Goal: Task Accomplishment & Management: Use online tool/utility

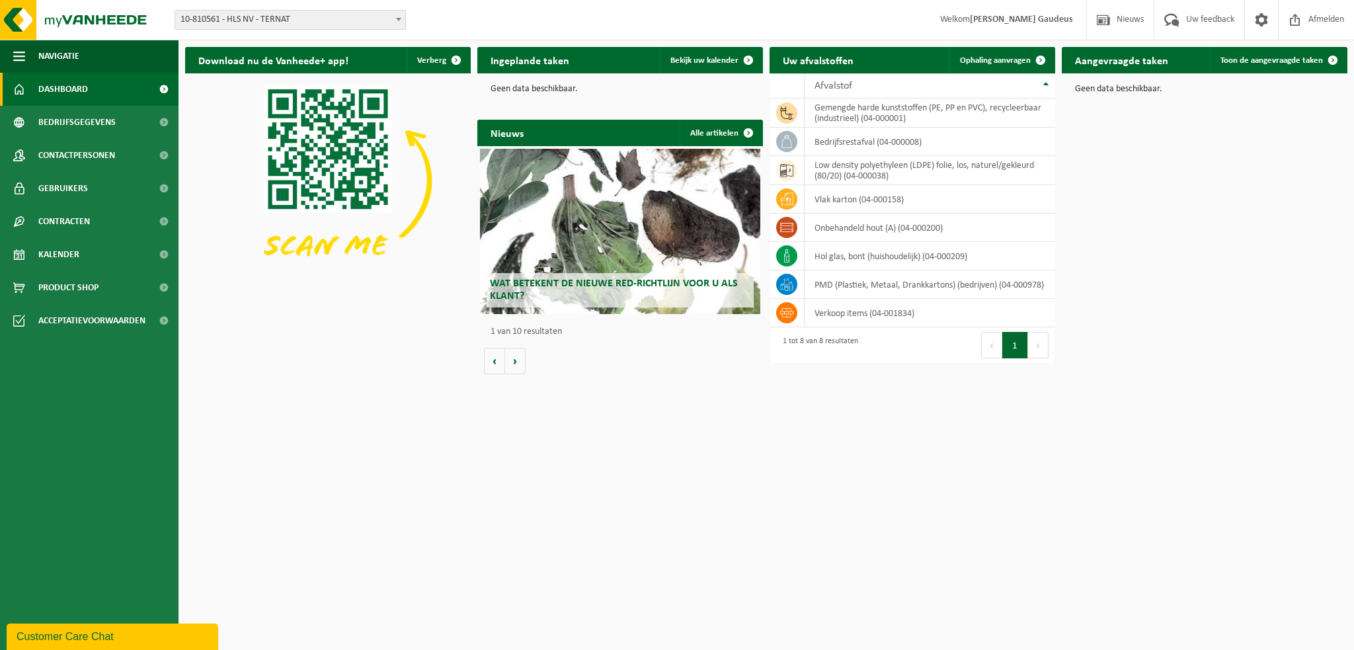
drag, startPoint x: 1271, startPoint y: 63, endPoint x: 1278, endPoint y: 85, distance: 22.2
click at [1272, 63] on span "Toon de aangevraagde taken" at bounding box center [1272, 60] width 103 height 9
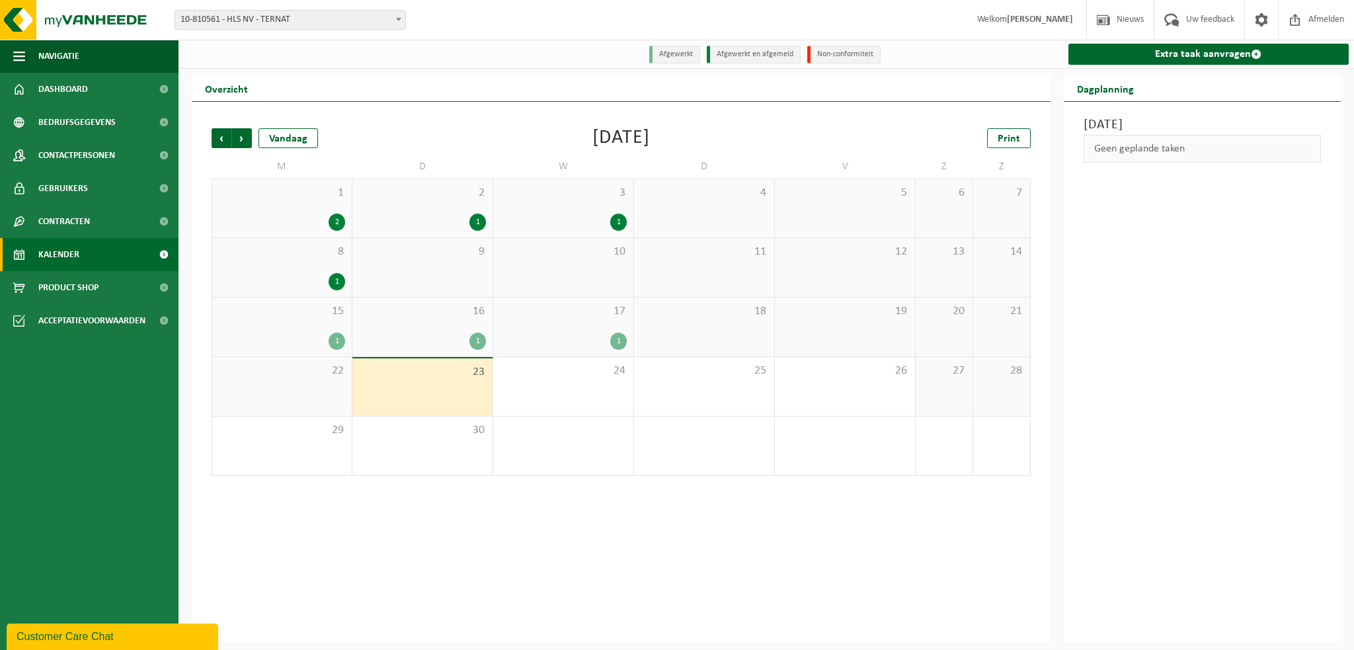
click at [433, 334] on div "1" at bounding box center [422, 341] width 127 height 17
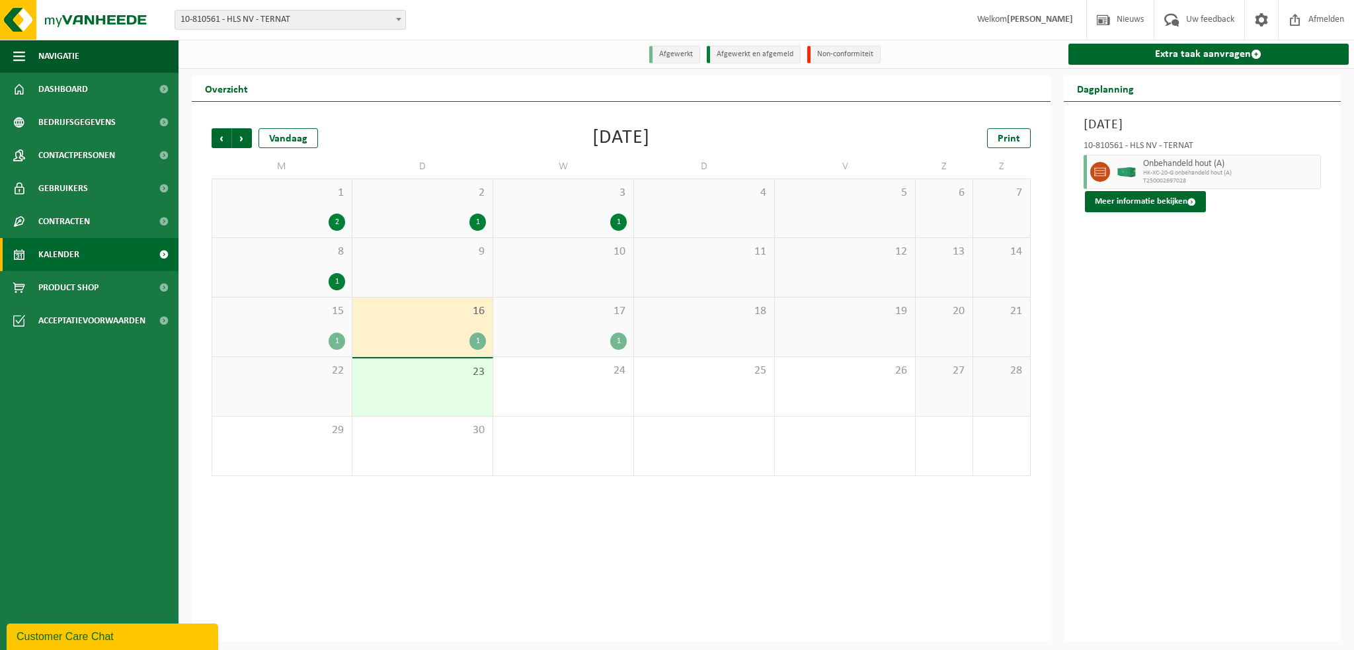
click at [595, 325] on div "17 1" at bounding box center [563, 327] width 140 height 59
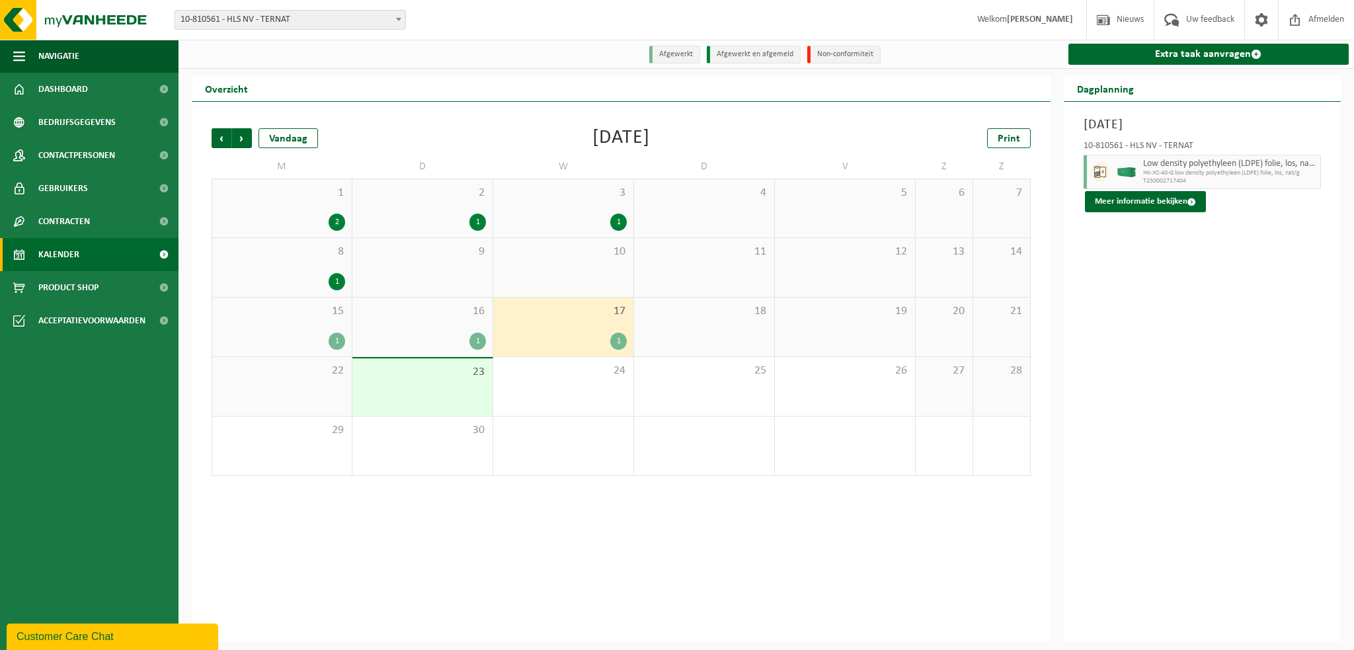
click at [309, 332] on div "15 1" at bounding box center [282, 327] width 140 height 59
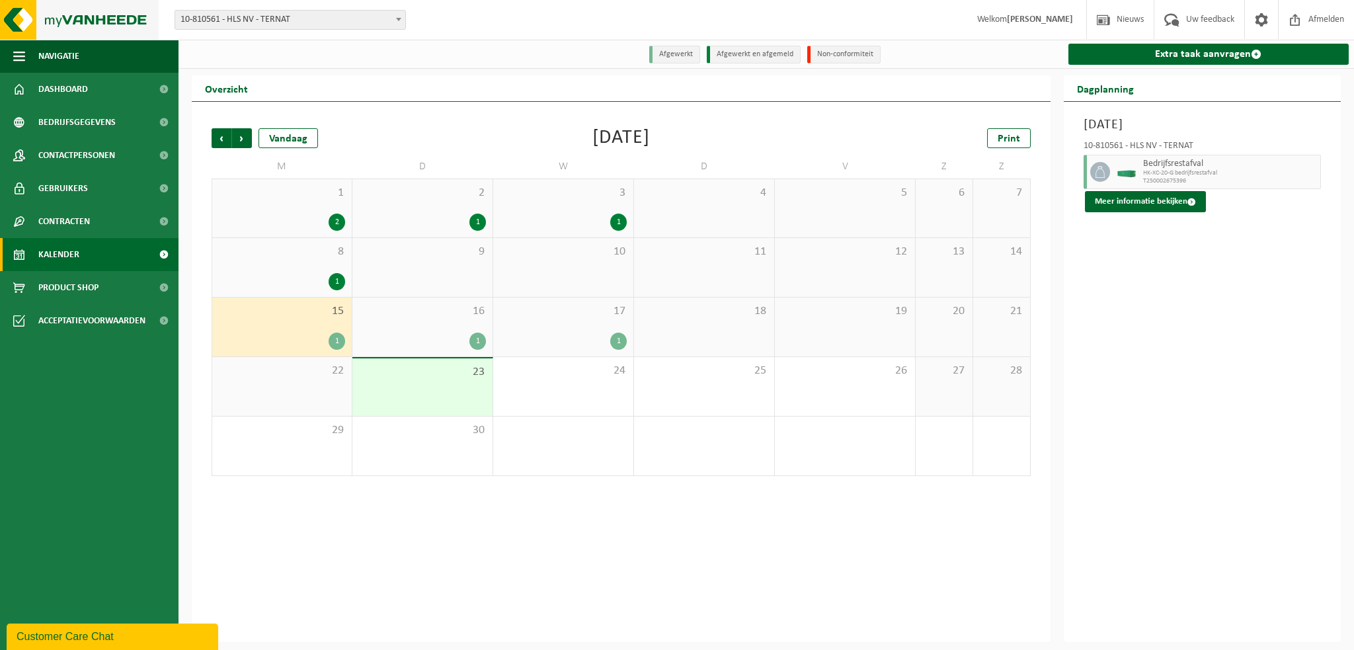
click at [40, 18] on img at bounding box center [79, 20] width 159 height 40
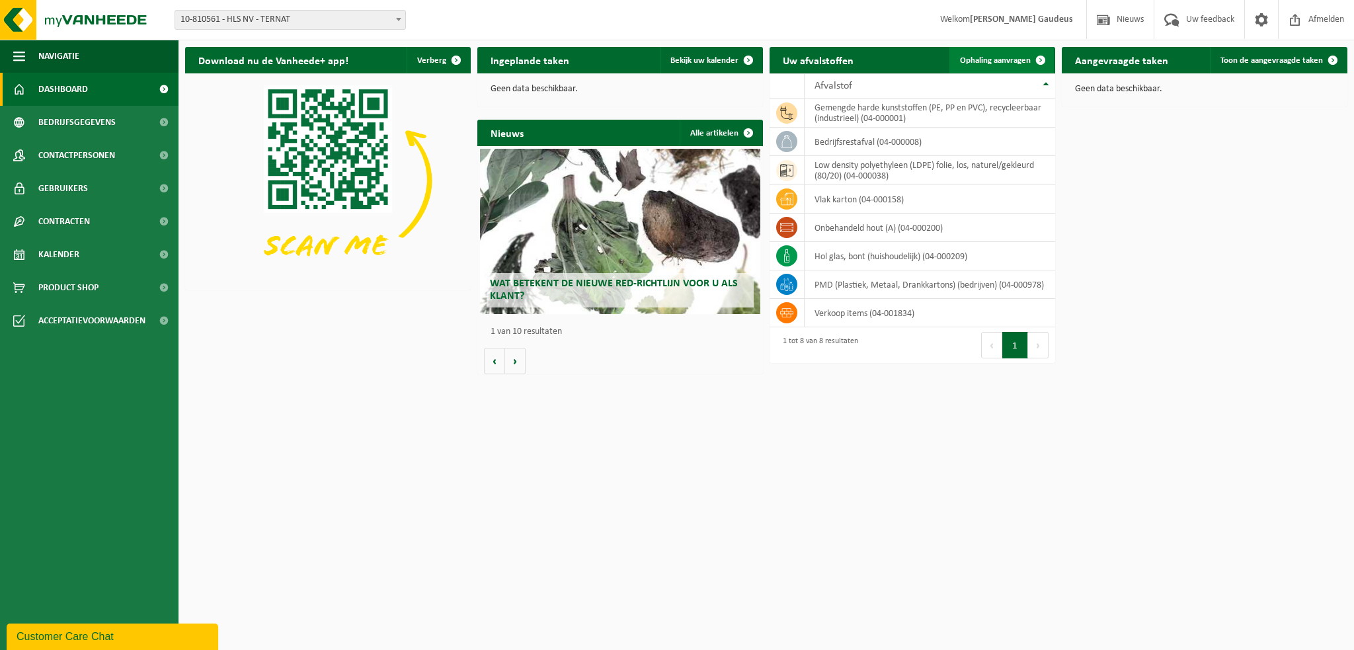
drag, startPoint x: 989, startPoint y: 60, endPoint x: 991, endPoint y: 71, distance: 12.0
click at [991, 60] on span "Ophaling aanvragen" at bounding box center [995, 60] width 71 height 9
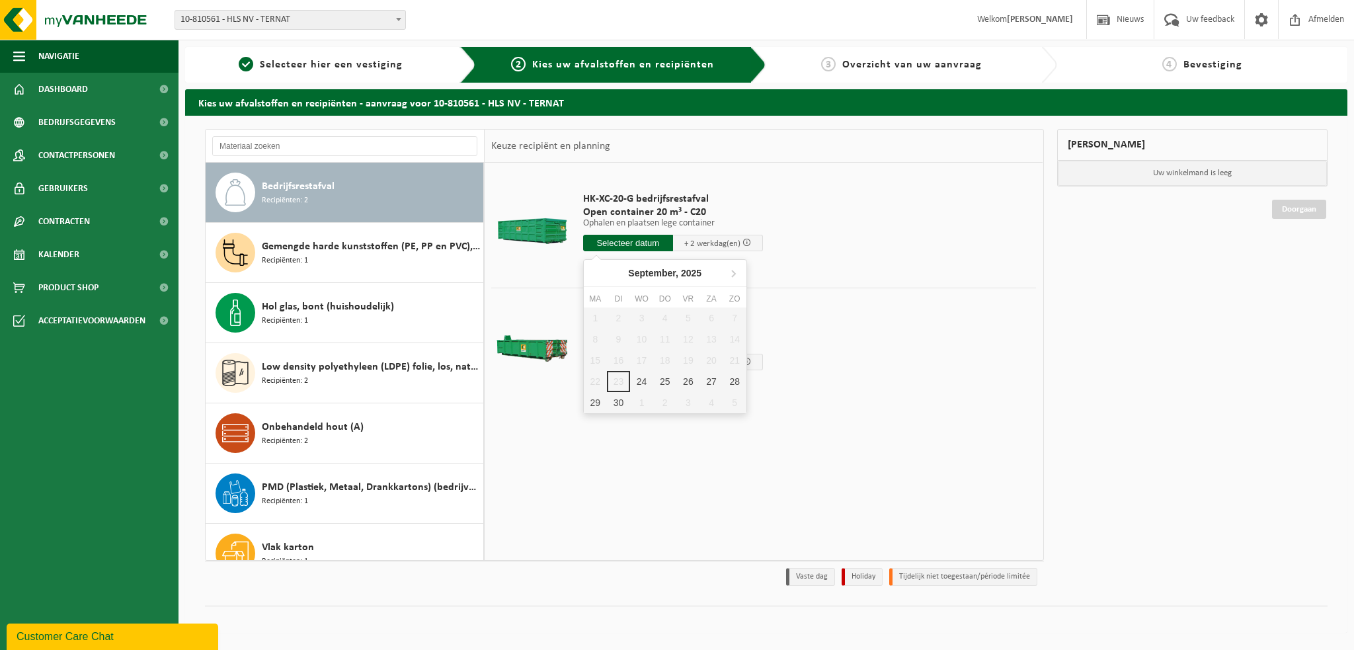
click at [630, 246] on input "text" at bounding box center [628, 243] width 90 height 17
click at [644, 380] on div "24" at bounding box center [641, 381] width 23 height 21
type input "Van 2025-09-24"
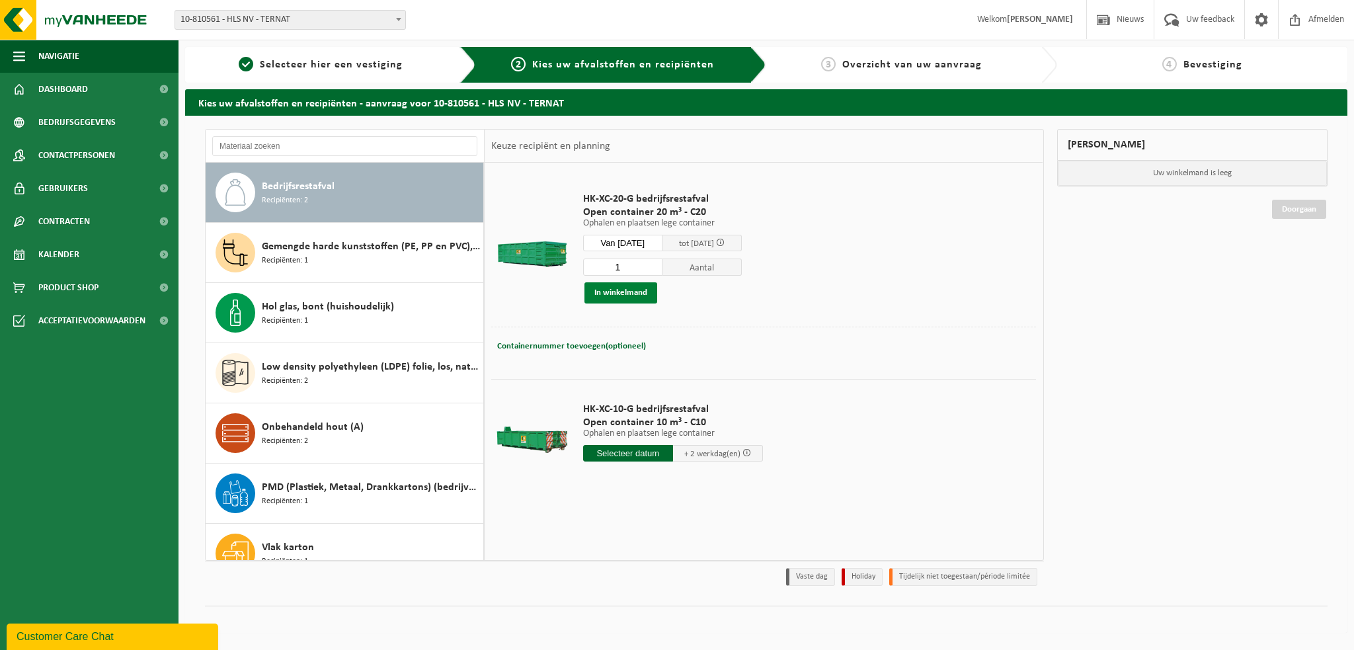
click at [625, 291] on button "In winkelmand" at bounding box center [621, 292] width 73 height 21
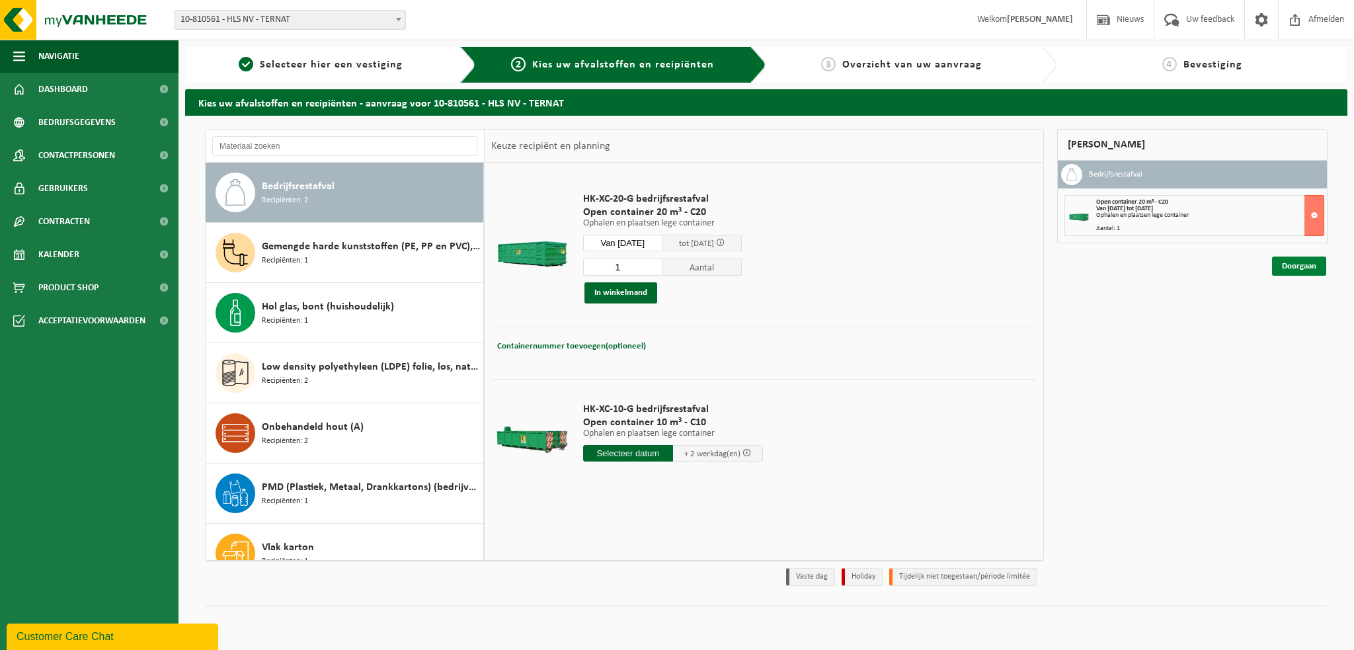
click at [1309, 264] on link "Doorgaan" at bounding box center [1299, 266] width 54 height 19
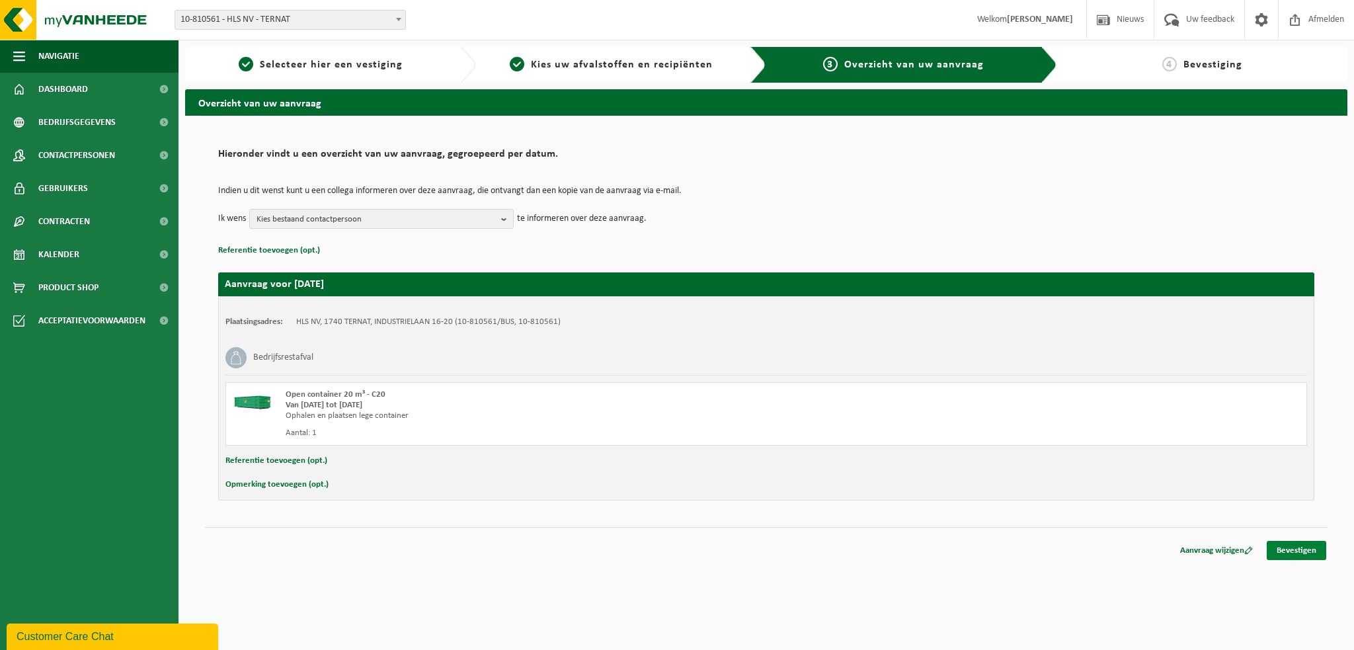
click at [1298, 547] on link "Bevestigen" at bounding box center [1297, 550] width 60 height 19
